Goal: Information Seeking & Learning: Learn about a topic

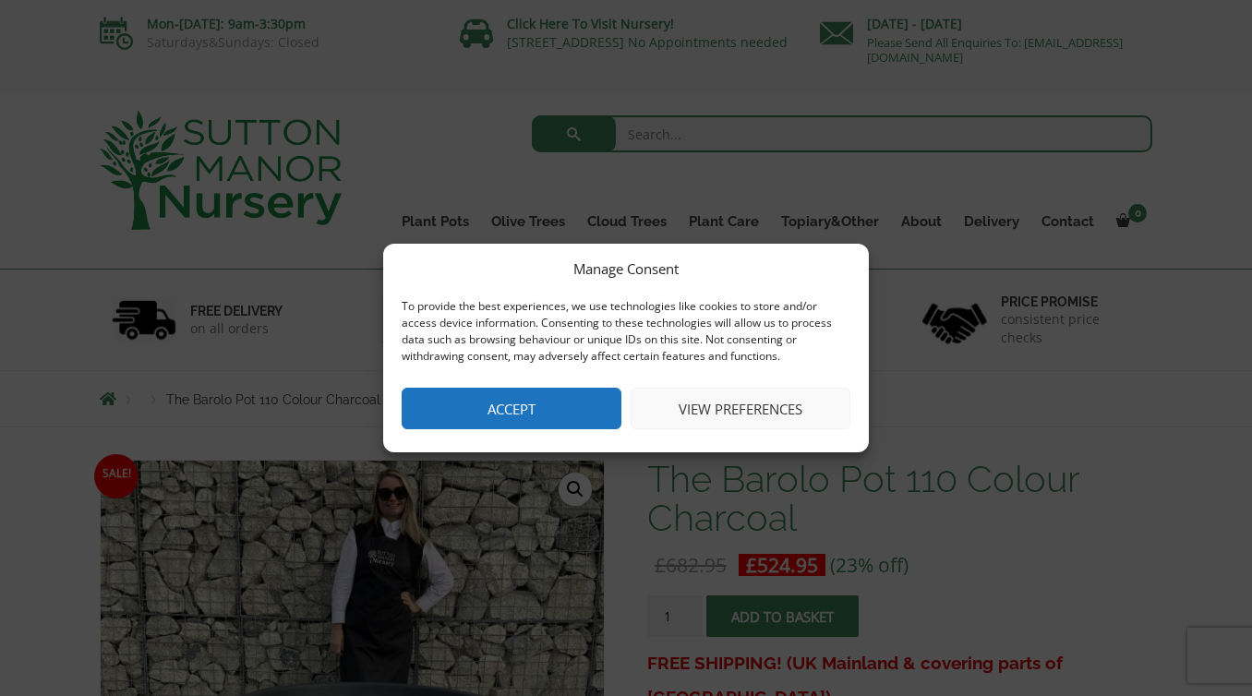
click at [511, 409] on button "Accept" at bounding box center [512, 409] width 220 height 42
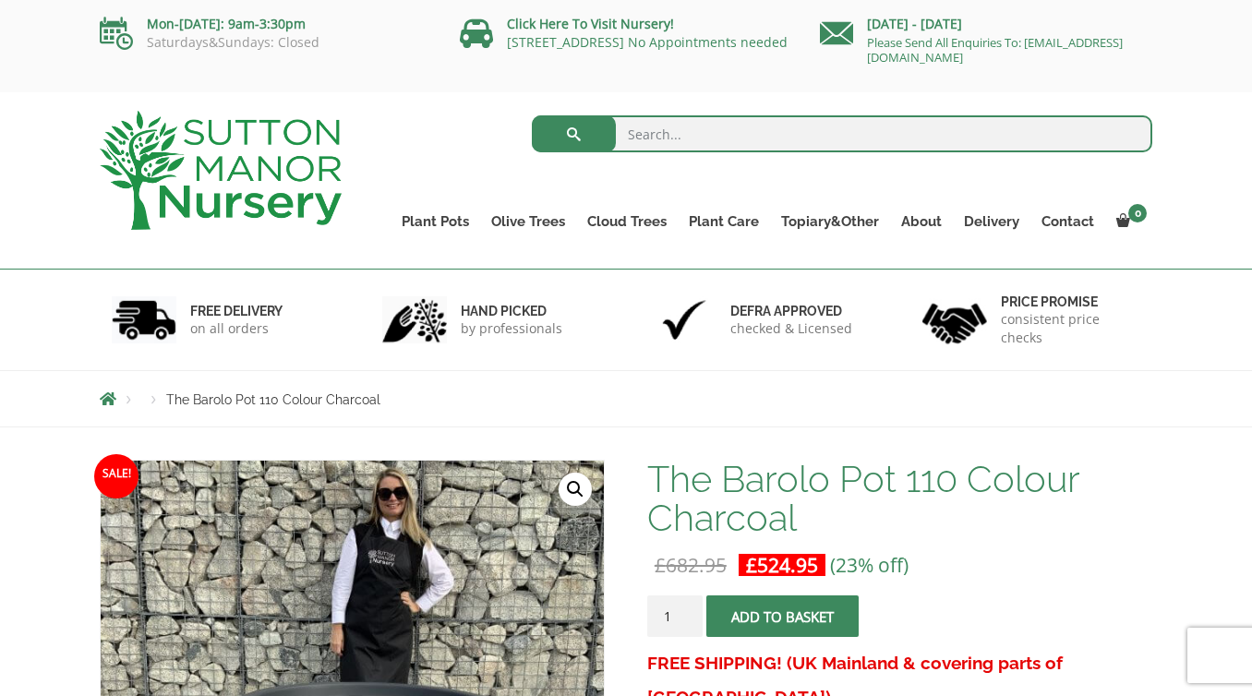
click at [691, 136] on input "search" at bounding box center [843, 133] width 622 height 37
type input "planters"
click at [532, 115] on button "submit" at bounding box center [574, 133] width 84 height 37
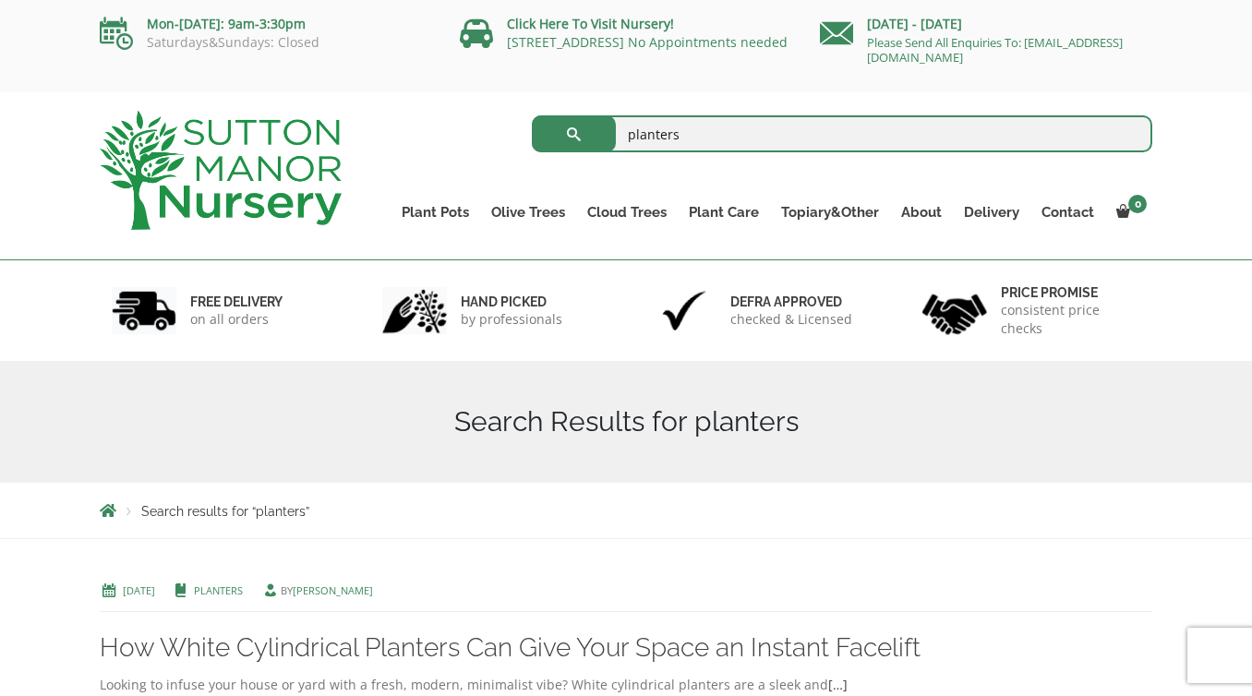
click at [730, 138] on input "planters" at bounding box center [843, 133] width 622 height 37
type input "planter"
click at [532, 115] on button "submit" at bounding box center [574, 133] width 84 height 37
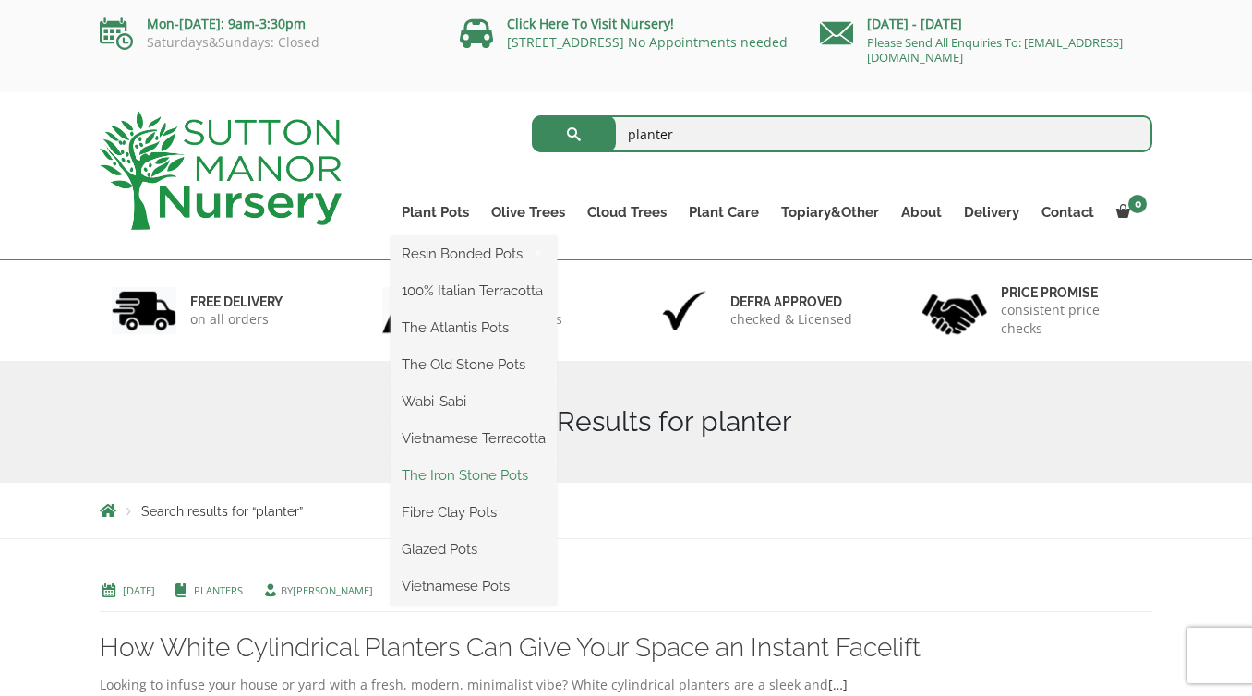
click at [473, 470] on link "The Iron Stone Pots" at bounding box center [474, 476] width 166 height 28
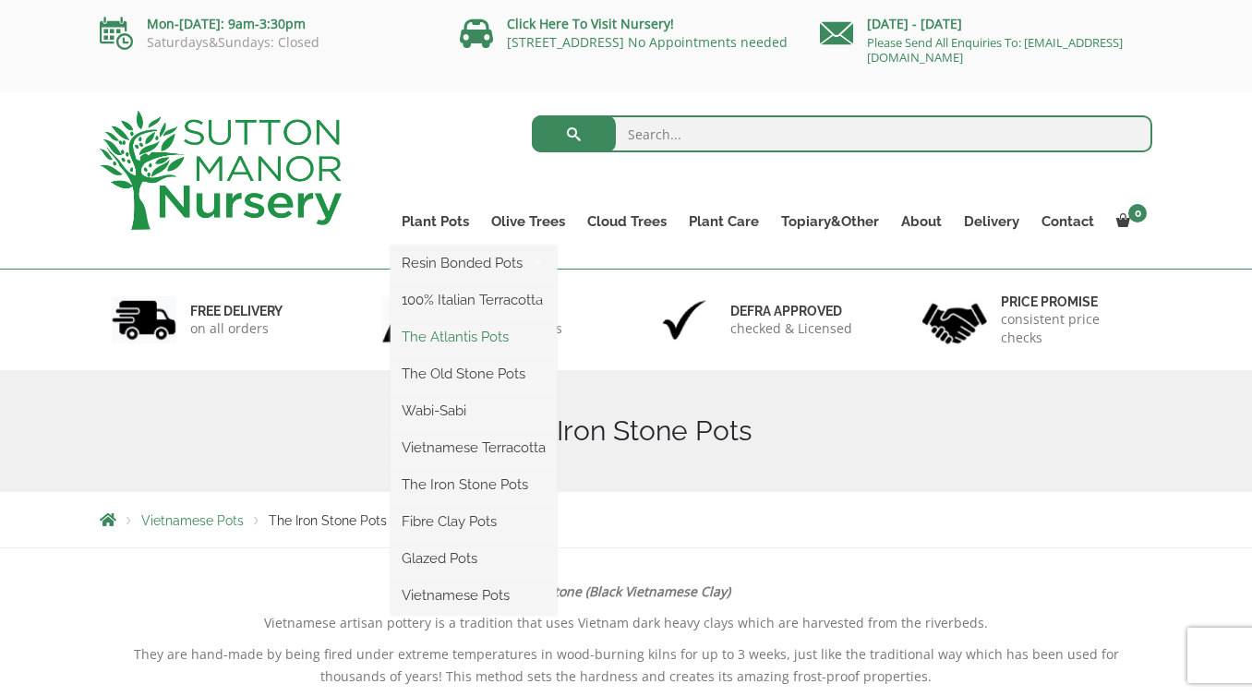
click at [448, 339] on link "The Atlantis Pots" at bounding box center [474, 337] width 166 height 28
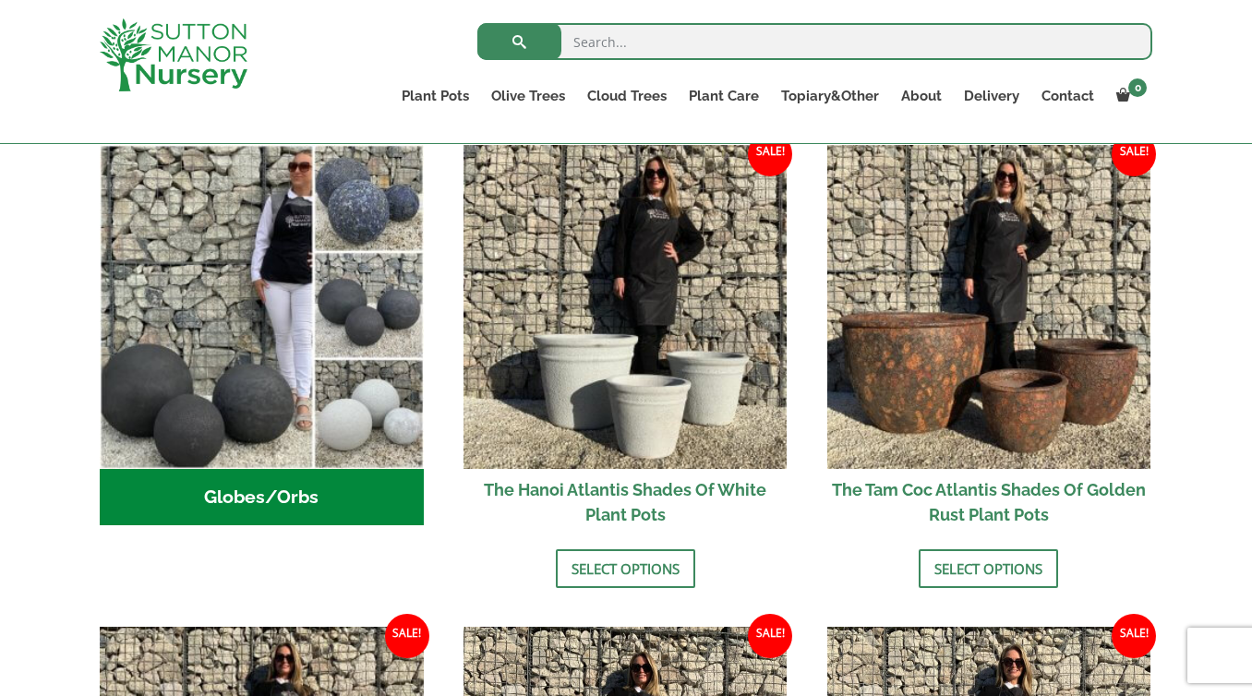
scroll to position [489, 0]
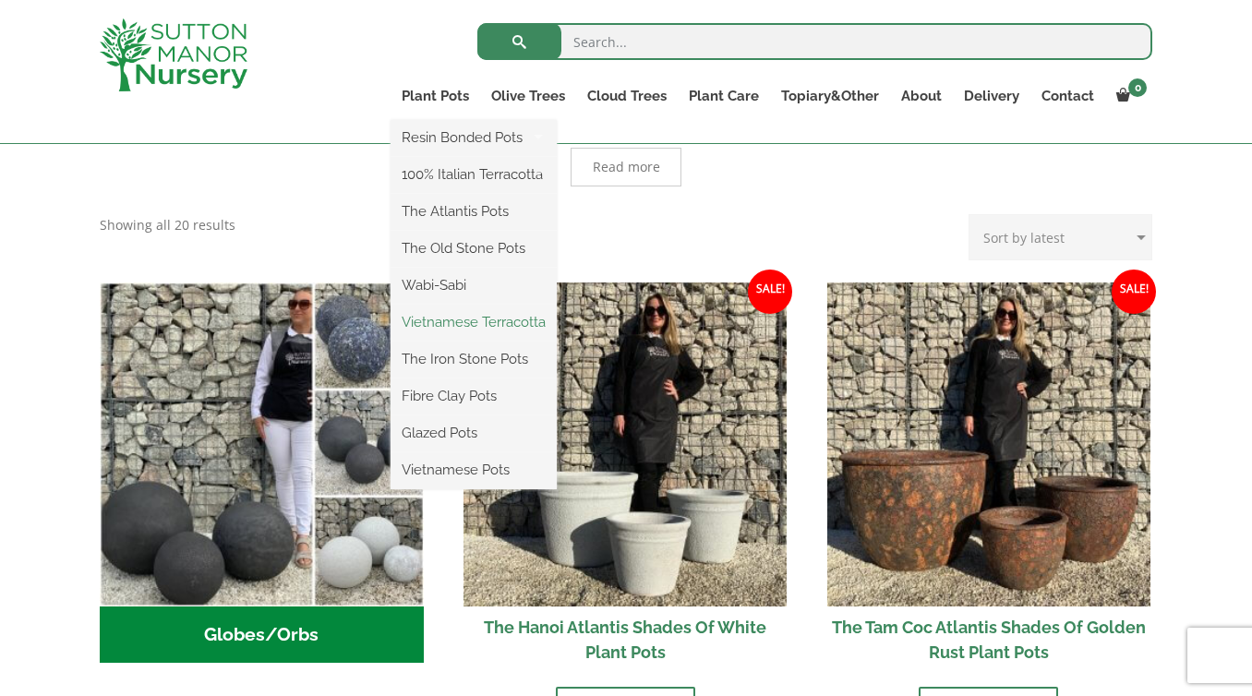
click at [486, 320] on link "Vietnamese Terracotta" at bounding box center [474, 322] width 166 height 28
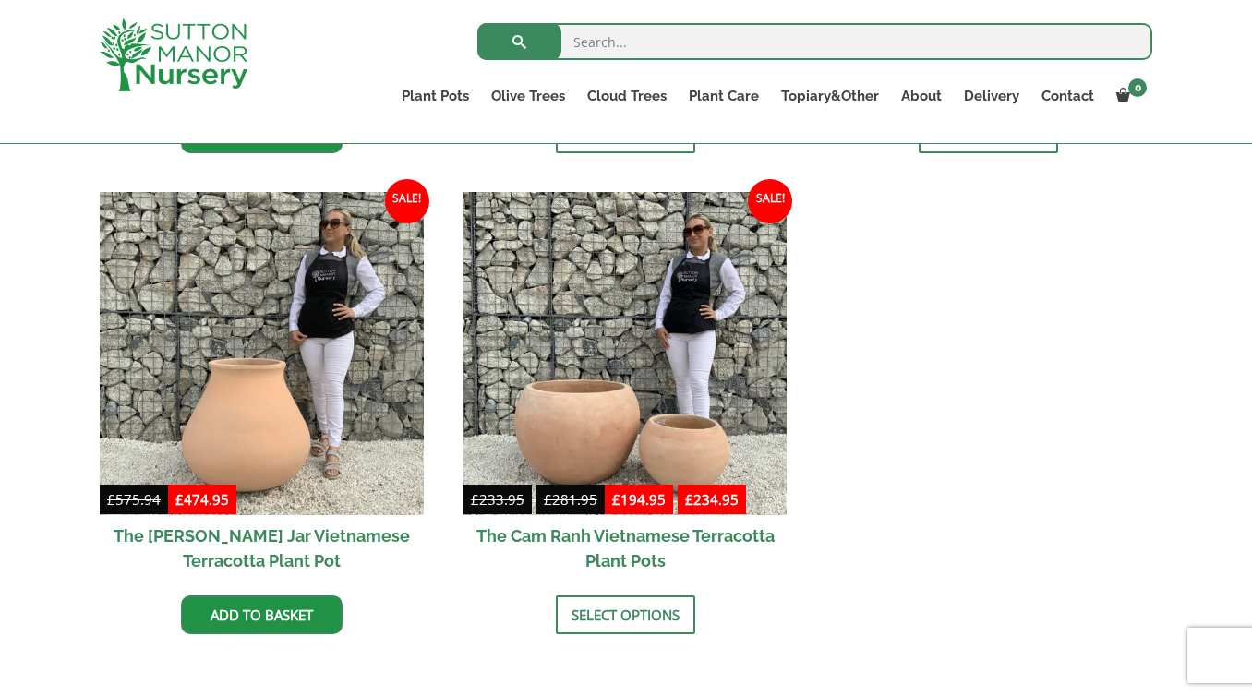
scroll to position [993, 0]
